Goal: Information Seeking & Learning: Learn about a topic

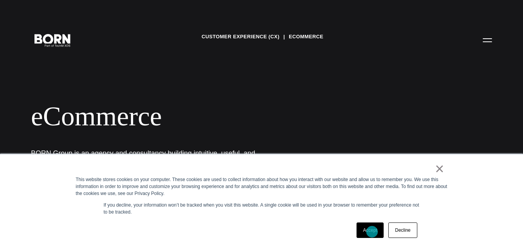
click at [372, 232] on link "Accept" at bounding box center [370, 230] width 27 height 15
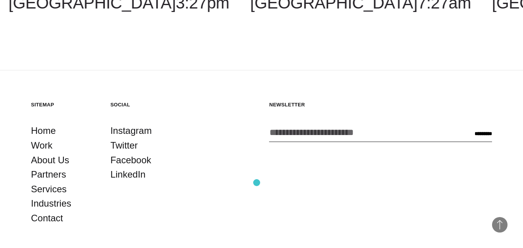
scroll to position [1277, 0]
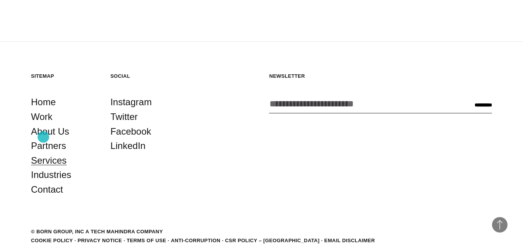
click at [43, 153] on link "Services" at bounding box center [49, 160] width 36 height 15
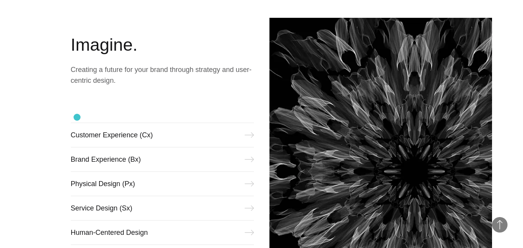
scroll to position [387, 0]
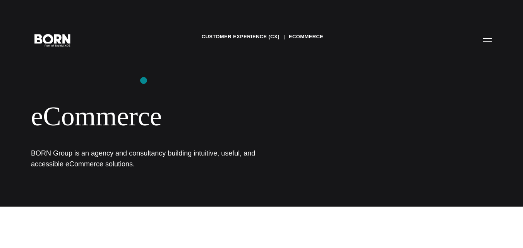
scroll to position [1277, 0]
